Goal: Task Accomplishment & Management: Use online tool/utility

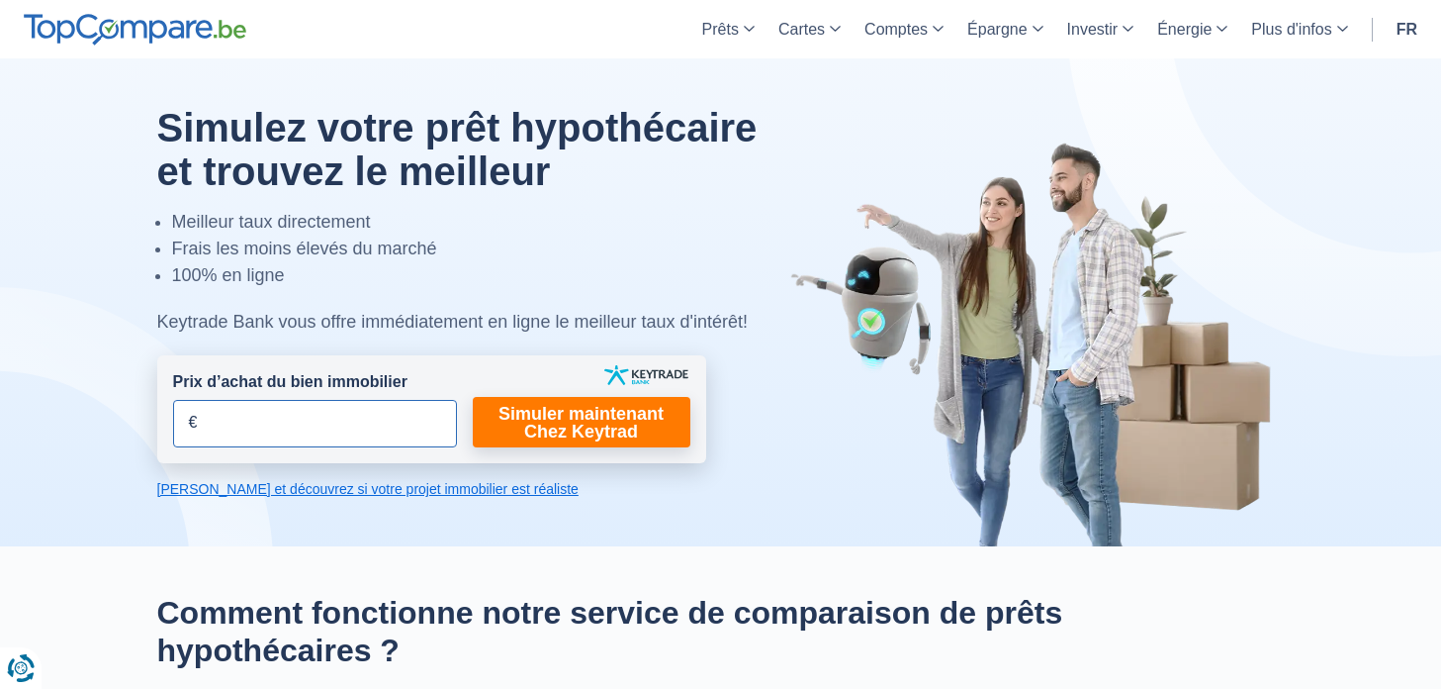
click at [333, 417] on input "Prix d’achat du bien immobilier" at bounding box center [315, 423] width 284 height 47
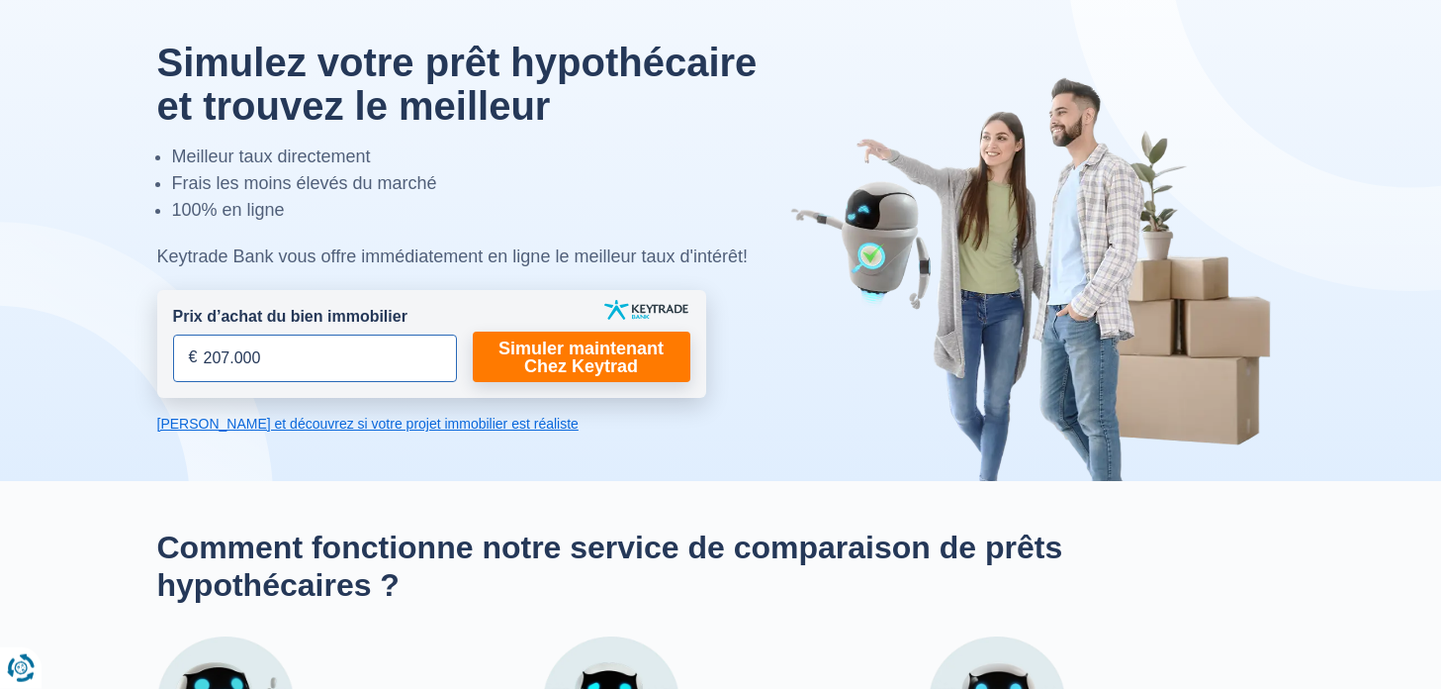
scroll to position [102, 0]
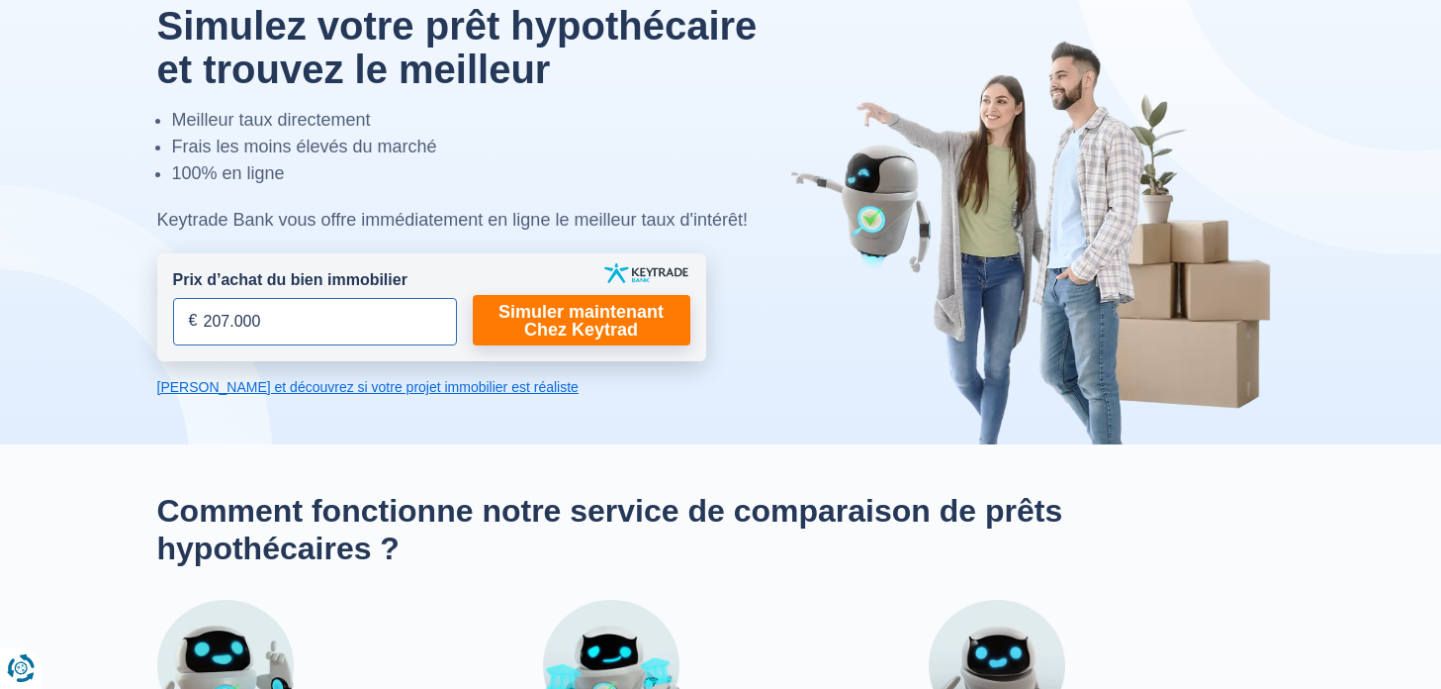
type input "207.000"
click at [428, 392] on link "[PERSON_NAME] et découvrez si votre projet immobilier est réaliste" at bounding box center [431, 387] width 549 height 20
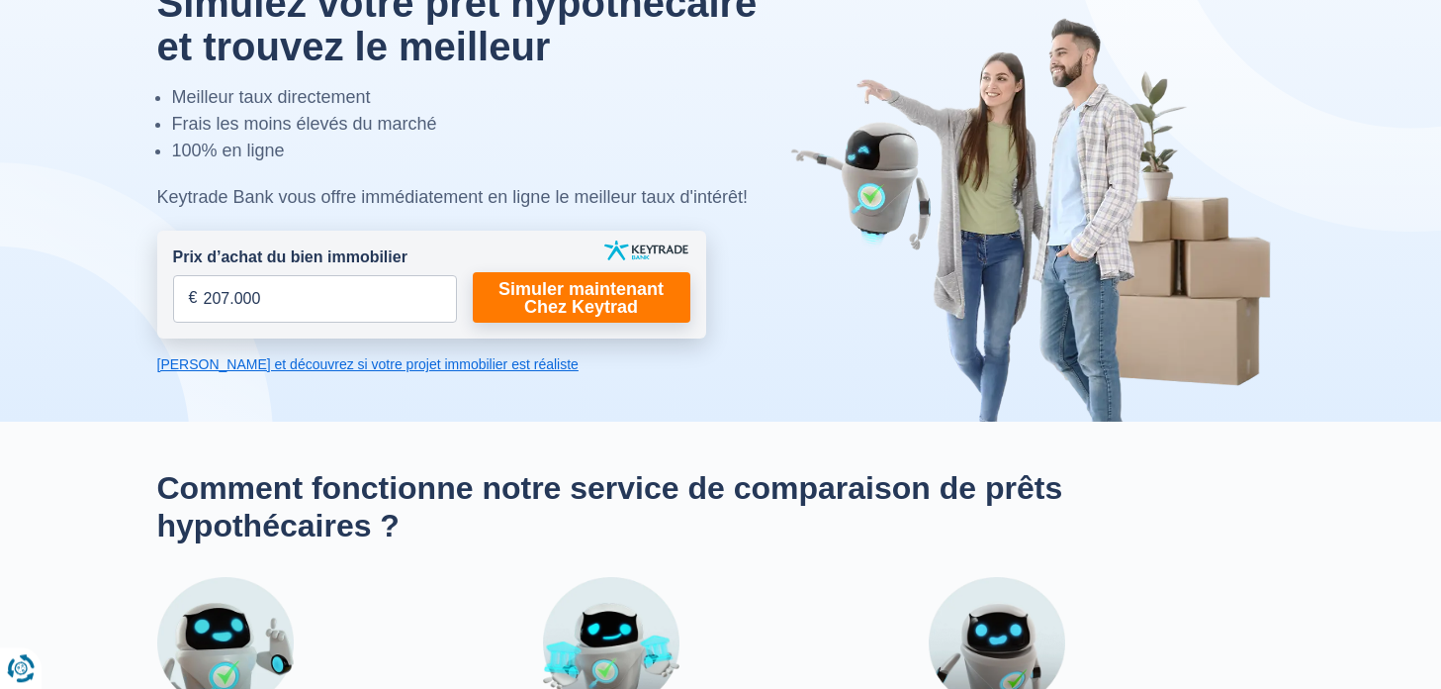
scroll to position [74, 0]
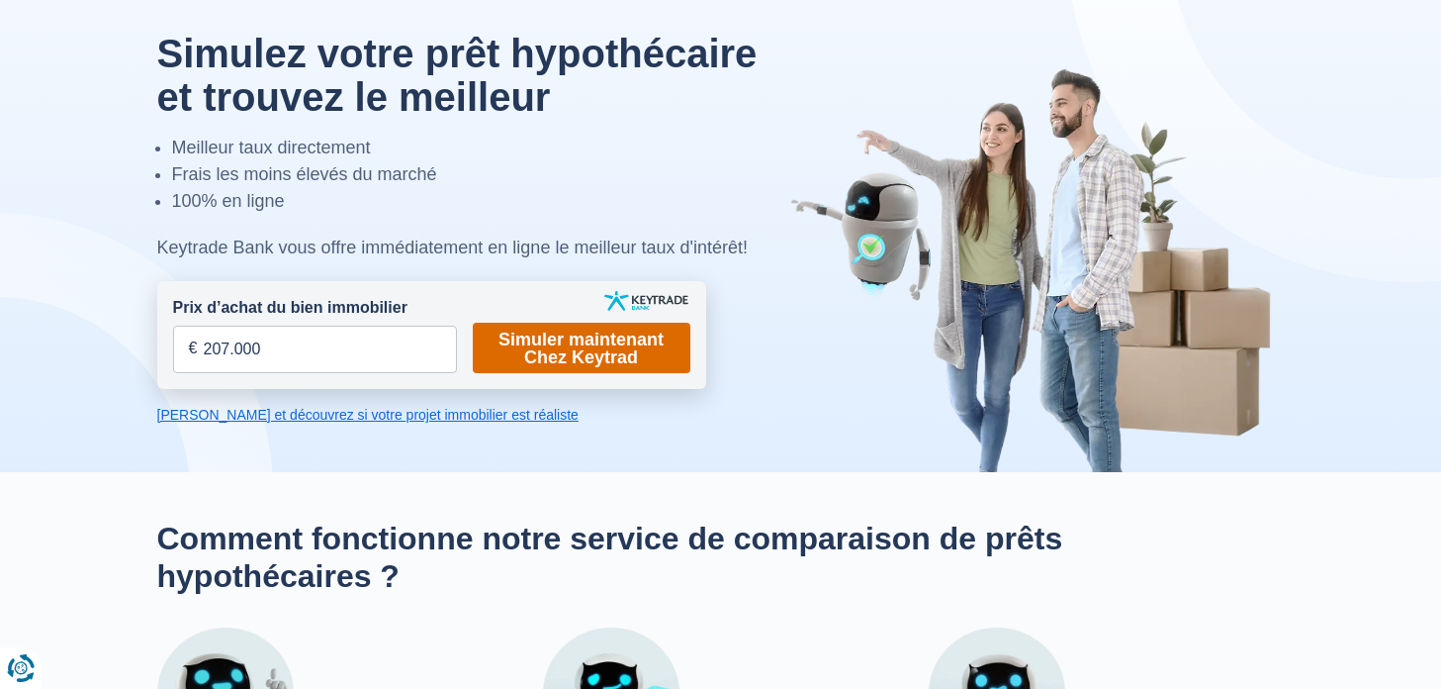
click at [589, 338] on link "Simuler maintenant Chez Keytrad" at bounding box center [582, 348] width 218 height 50
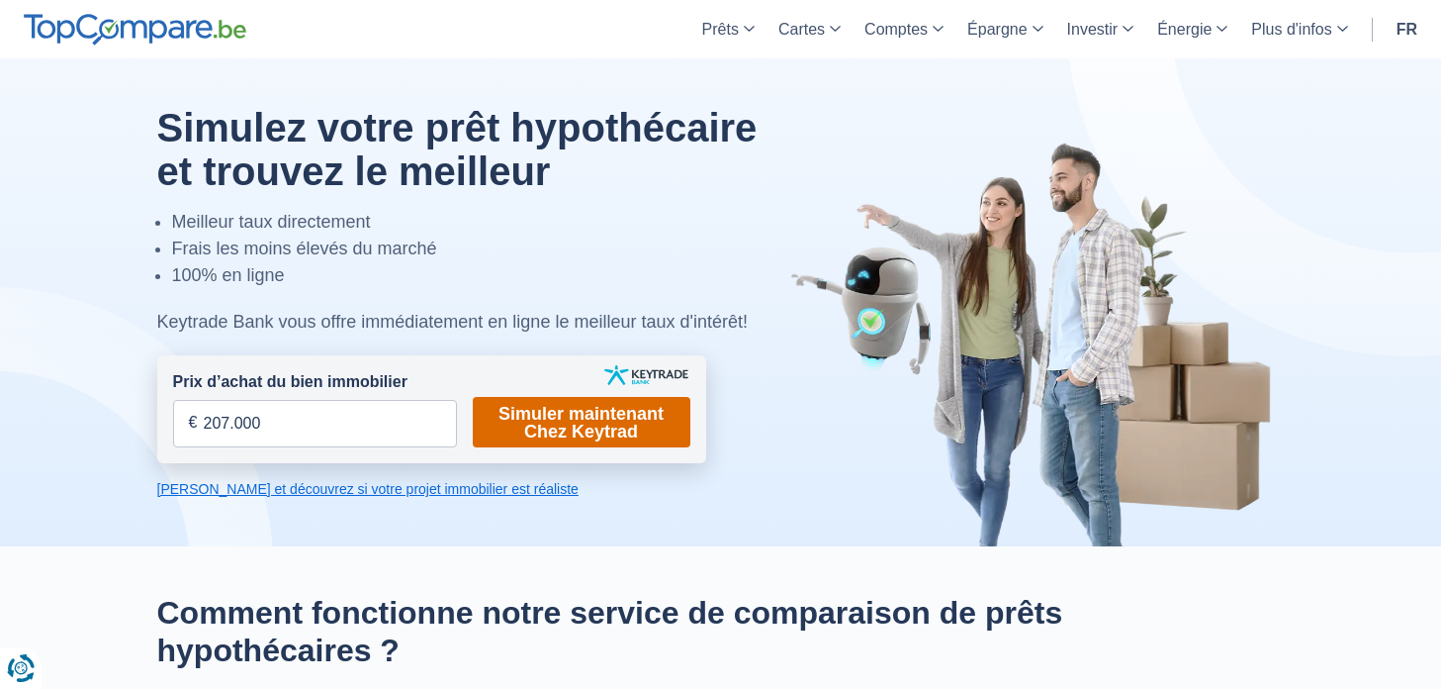
click at [598, 417] on link "Simuler maintenant Chez Keytrad" at bounding box center [582, 422] width 218 height 50
click at [600, 429] on link "Simuler maintenant Chez Keytrad" at bounding box center [582, 422] width 218 height 50
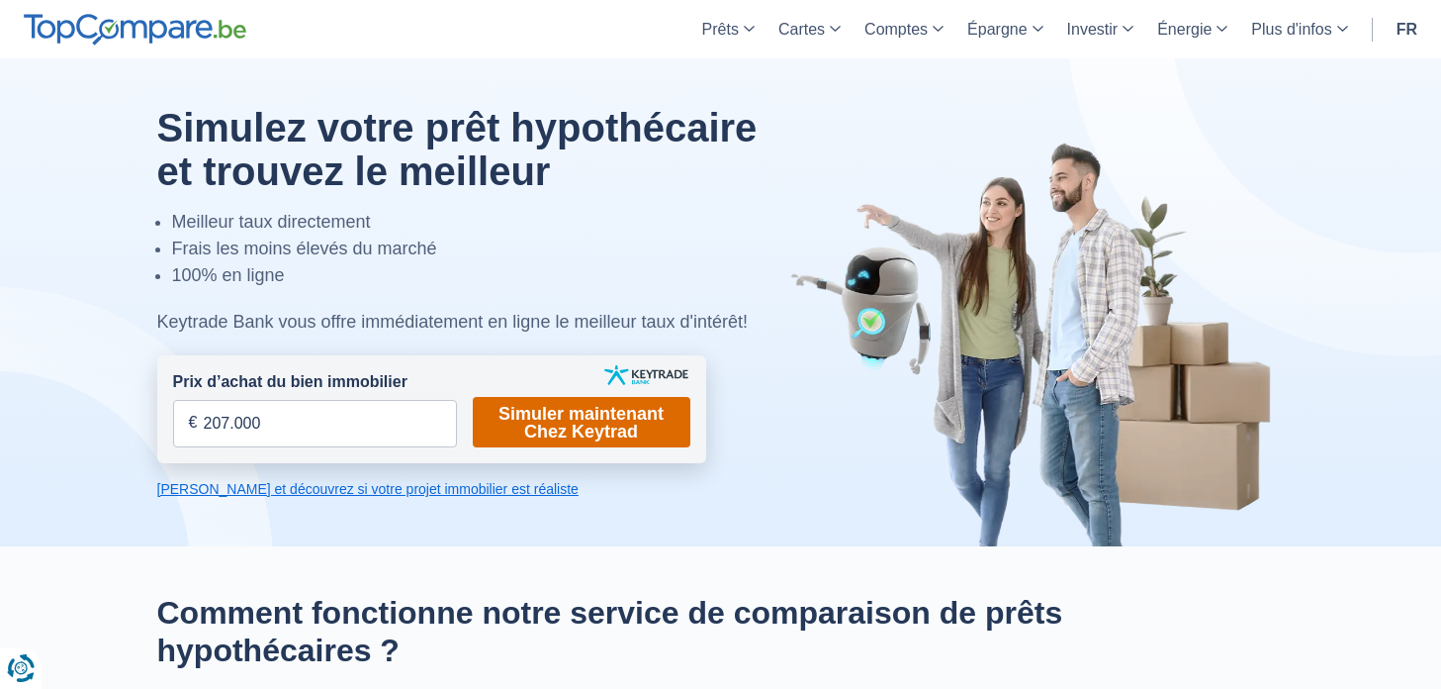
click at [600, 429] on link "Simuler maintenant Chez Keytrad" at bounding box center [582, 422] width 218 height 50
